Goal: Task Accomplishment & Management: Complete application form

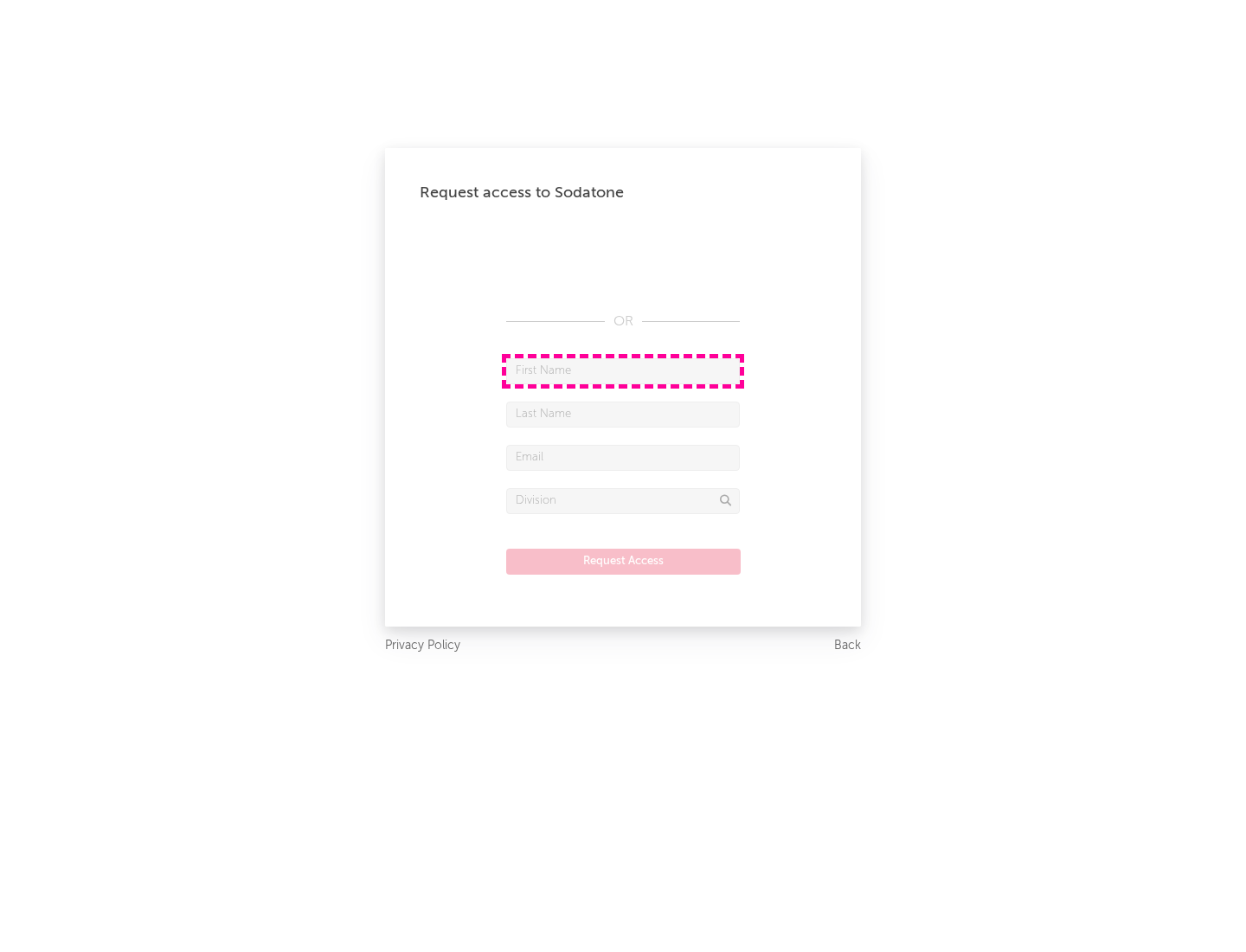
click at [623, 370] on input "text" at bounding box center [623, 371] width 233 height 26
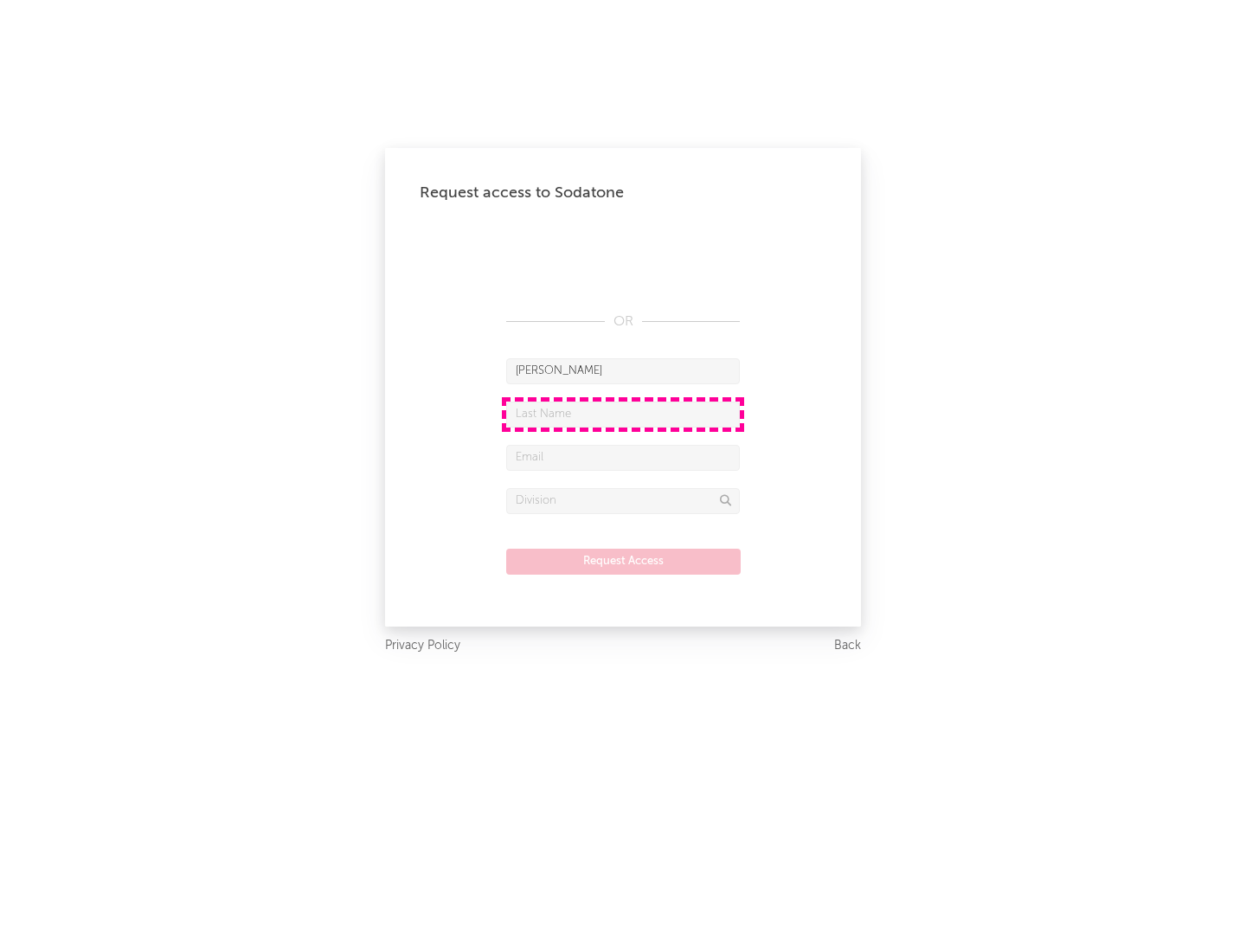
type input "[PERSON_NAME]"
click at [623, 414] on input "text" at bounding box center [623, 414] width 233 height 26
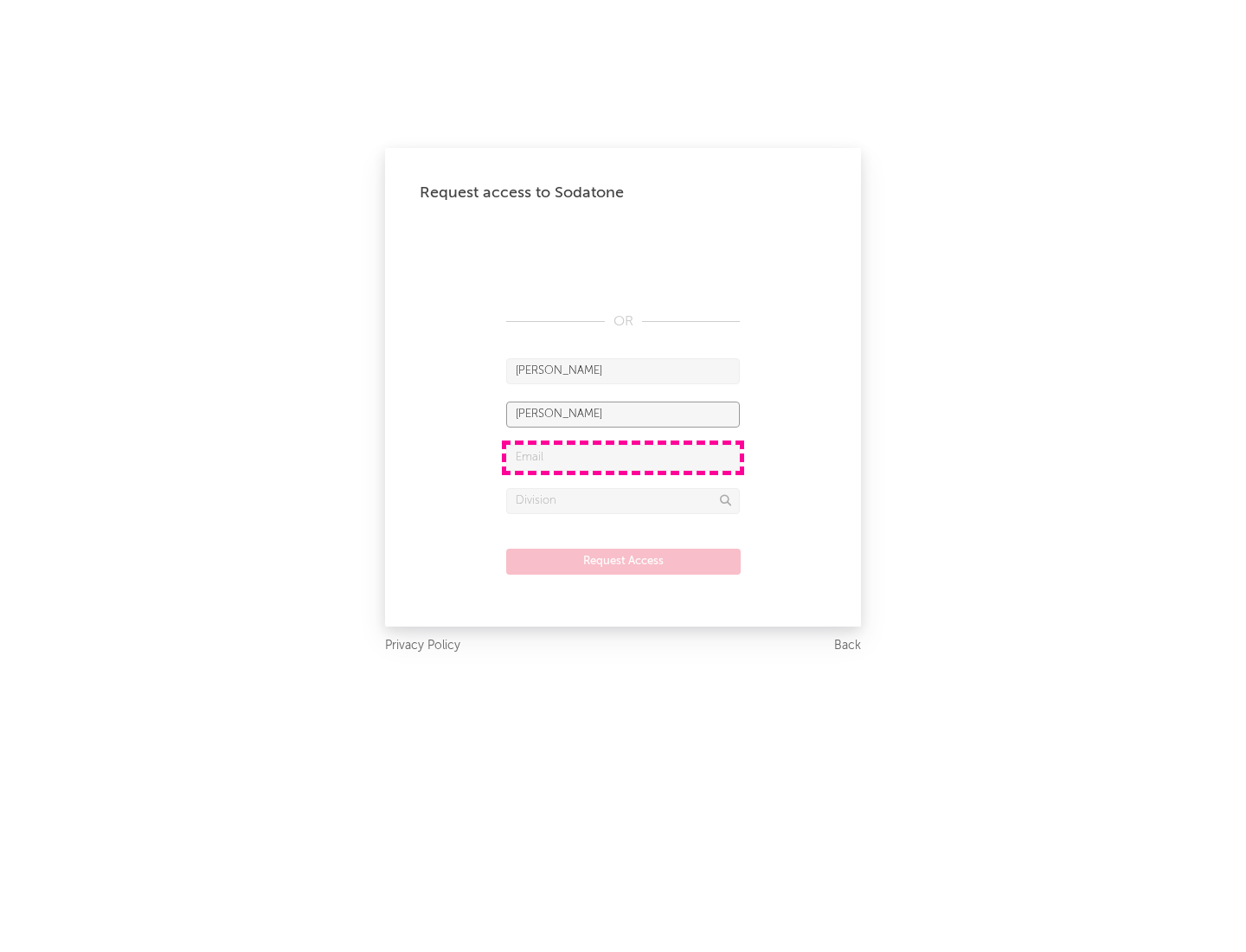
type input "[PERSON_NAME]"
click at [623, 457] on input "text" at bounding box center [623, 458] width 233 height 26
type input "[EMAIL_ADDRESS][DOMAIN_NAME]"
click at [623, 500] on input "text" at bounding box center [623, 501] width 233 height 26
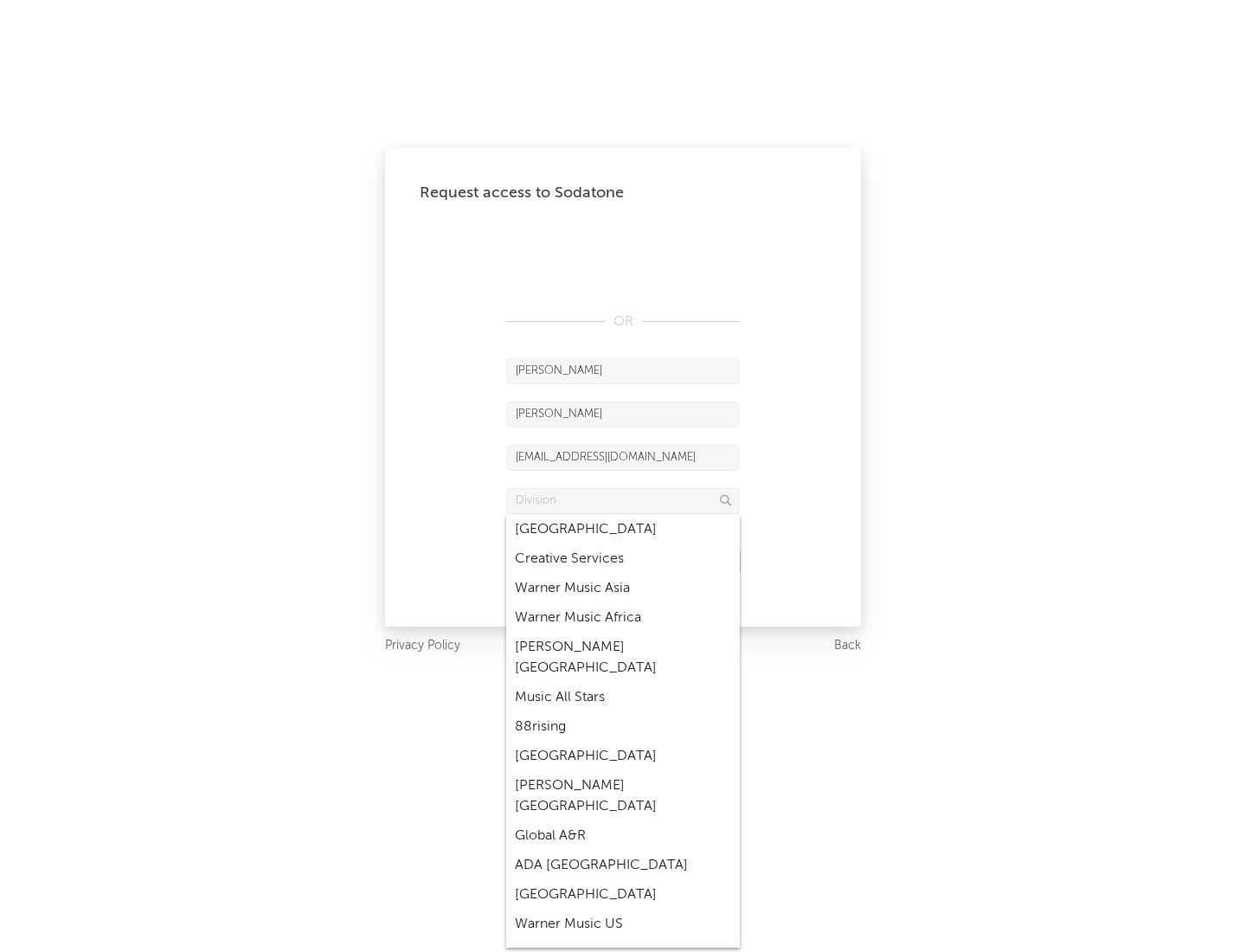
click at [623, 683] on div "Music All Stars" at bounding box center [623, 697] width 233 height 29
type input "Music All Stars"
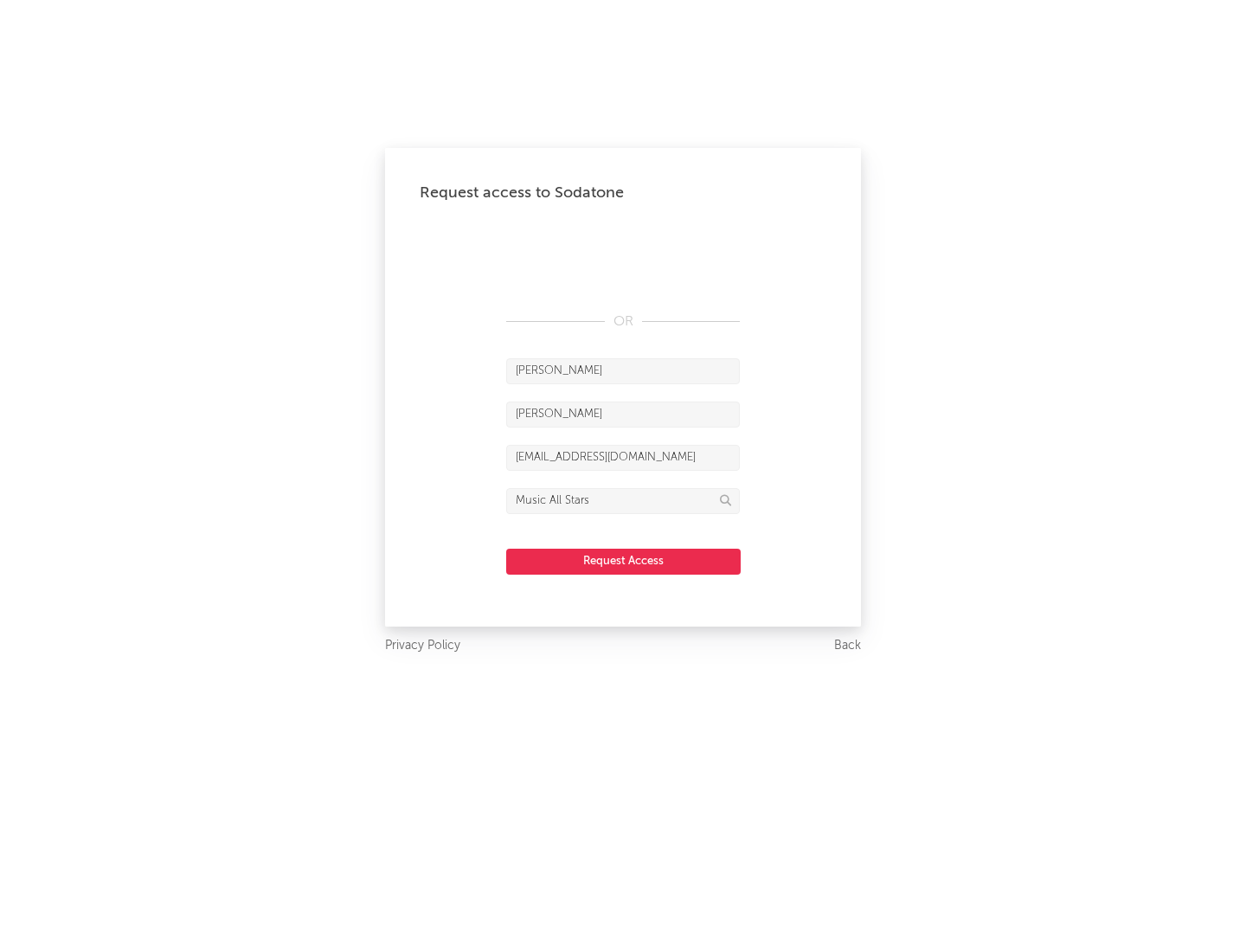
click at [623, 561] on button "Request Access" at bounding box center [623, 561] width 234 height 26
